Goal: Information Seeking & Learning: Learn about a topic

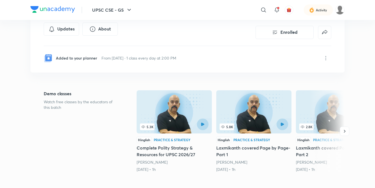
scroll to position [191, 0]
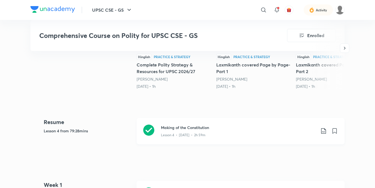
click at [151, 136] on div at bounding box center [148, 131] width 11 height 13
